Goal: Browse casually

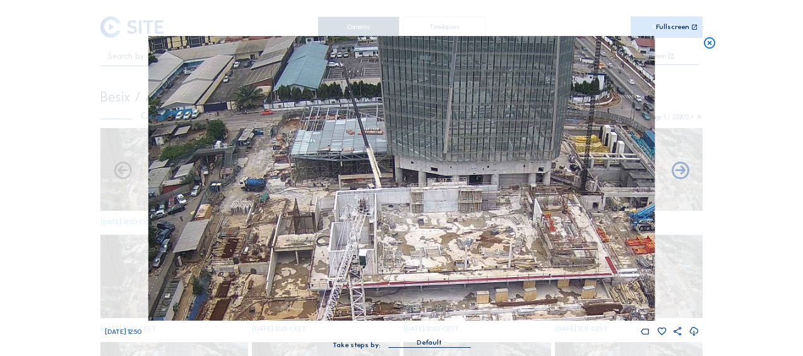
drag, startPoint x: 249, startPoint y: 160, endPoint x: 430, endPoint y: 208, distance: 187.3
click at [430, 208] on img at bounding box center [401, 178] width 506 height 285
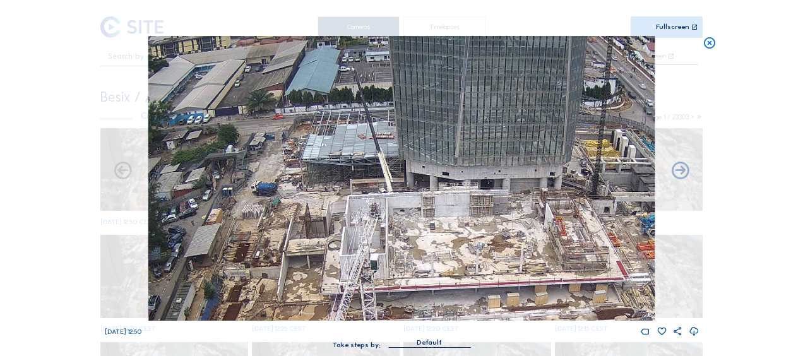
drag, startPoint x: 335, startPoint y: 200, endPoint x: 436, endPoint y: 208, distance: 101.3
click at [436, 208] on img at bounding box center [401, 178] width 506 height 285
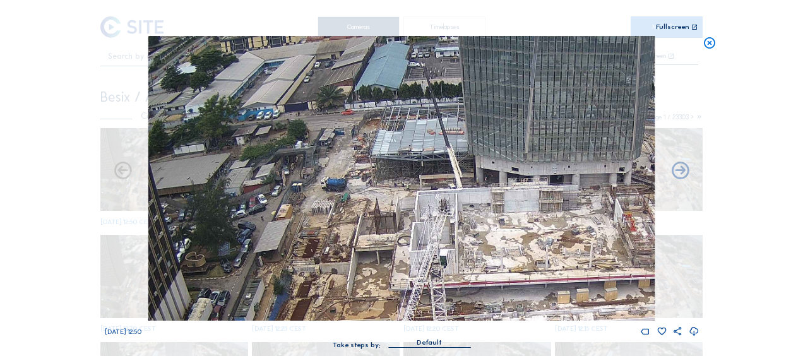
drag, startPoint x: 395, startPoint y: 165, endPoint x: 323, endPoint y: 143, distance: 75.5
click at [323, 143] on img at bounding box center [401, 178] width 506 height 285
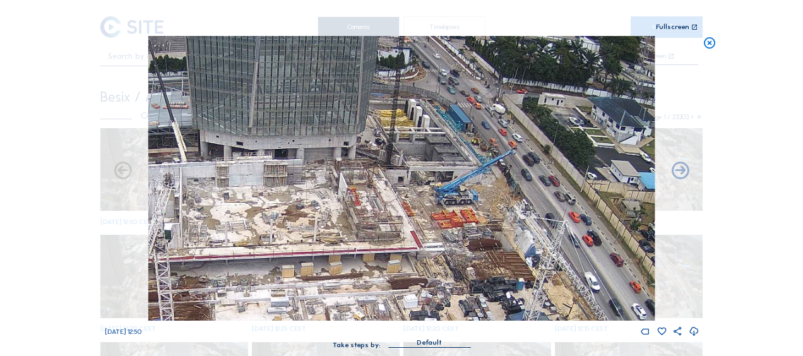
drag, startPoint x: 407, startPoint y: 210, endPoint x: 183, endPoint y: 199, distance: 223.8
click at [183, 199] on img at bounding box center [401, 178] width 506 height 285
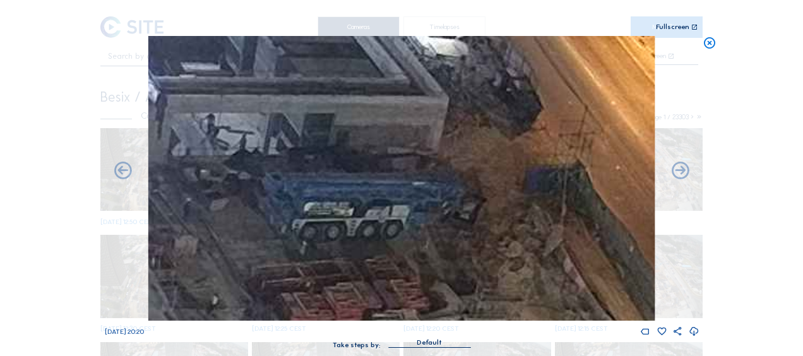
click at [708, 44] on icon at bounding box center [710, 43] width 14 height 15
